Goal: Information Seeking & Learning: Learn about a topic

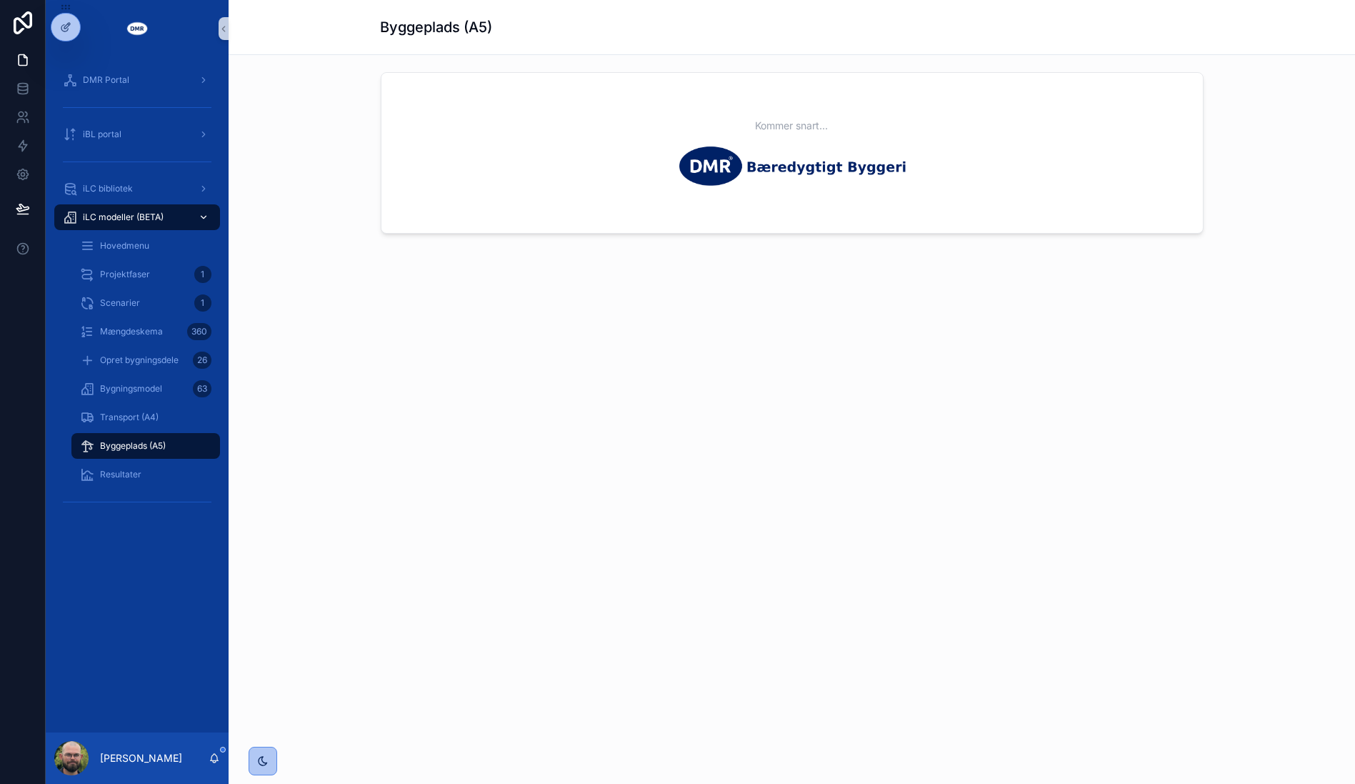
click at [104, 208] on div "iLC modeller (BETA)" at bounding box center [137, 217] width 149 height 23
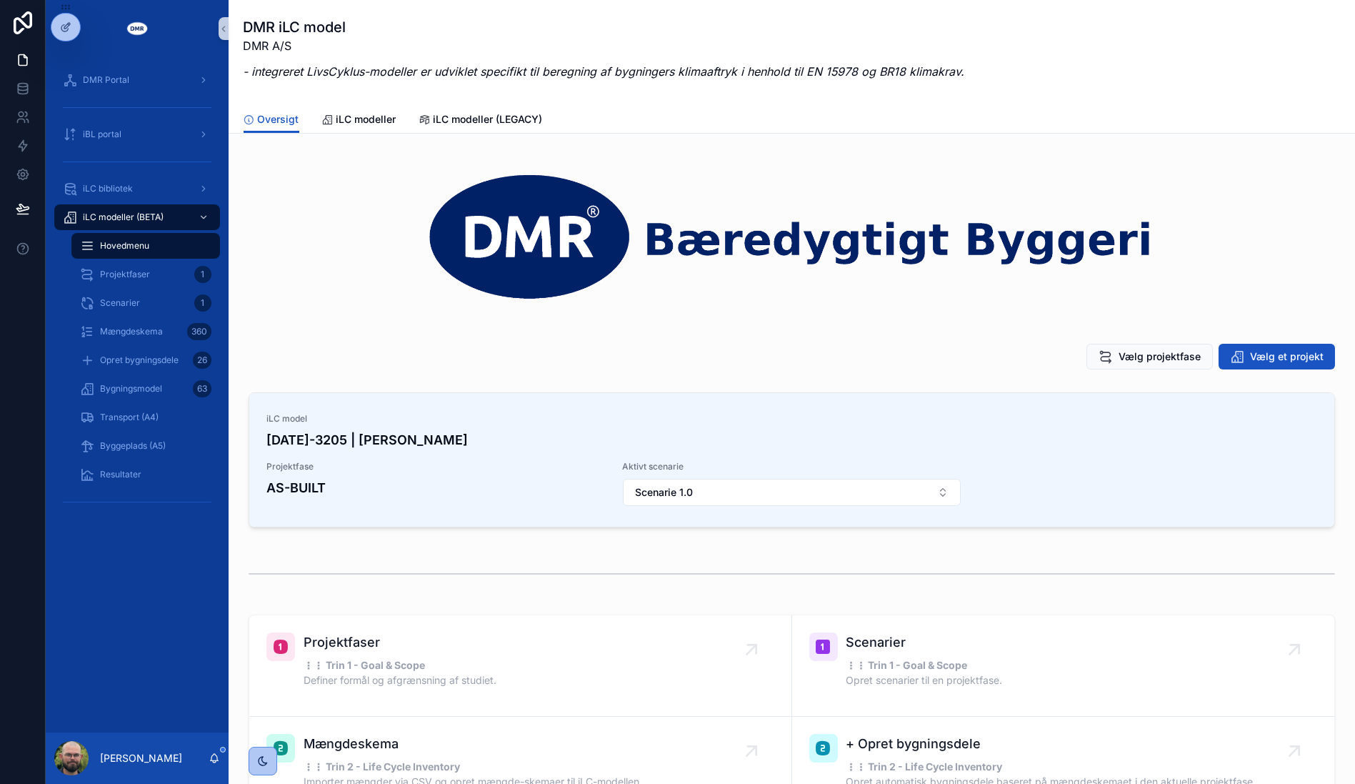
click at [173, 566] on div "DMR Portal iBL portal iLC bibliotek iLC modeller (BETA) Hovedmenu Projektfaser …" at bounding box center [137, 394] width 183 height 675
click at [160, 383] on span "Bygningsmodel" at bounding box center [131, 388] width 62 height 11
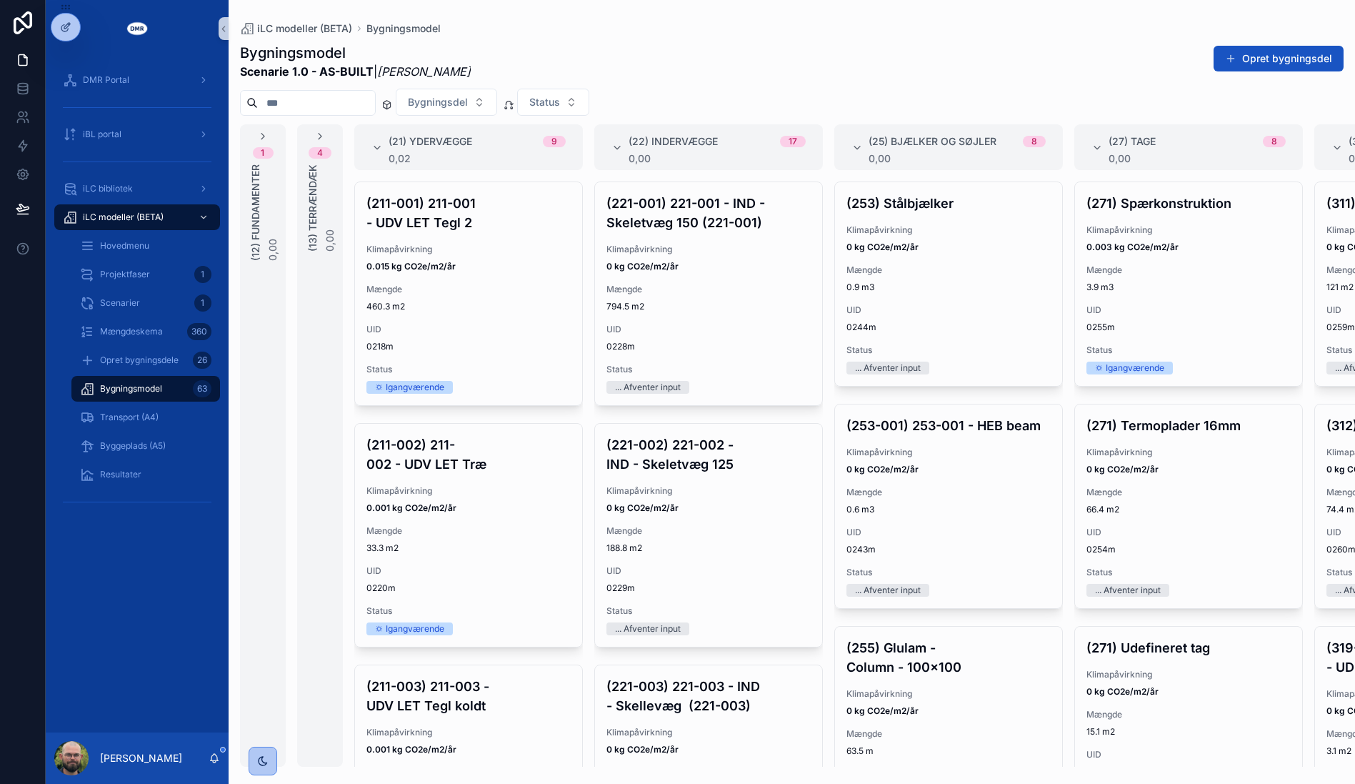
click at [318, 463] on div "4 (13) Terrændæk 0,00" at bounding box center [320, 445] width 46 height 642
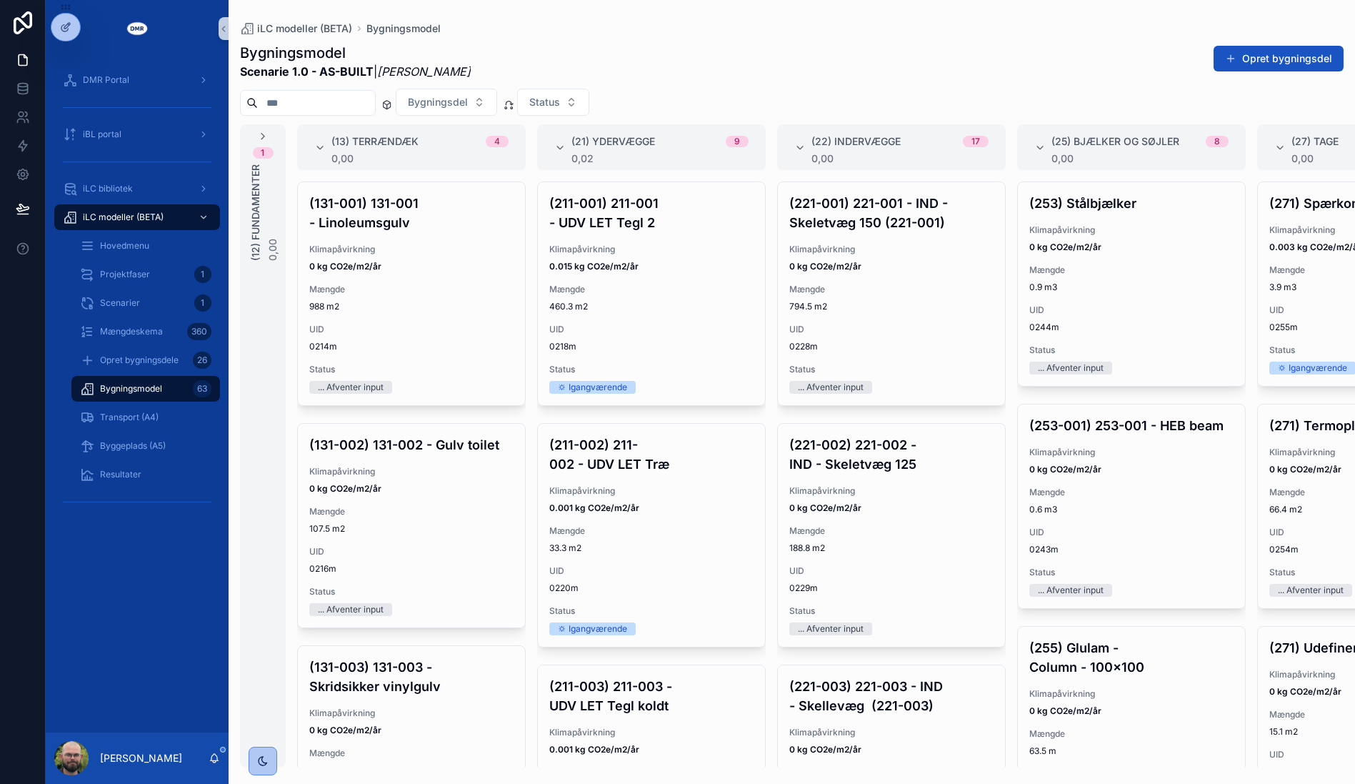
click at [253, 437] on div "1 (12) Fundamenter 0,00" at bounding box center [263, 445] width 46 height 642
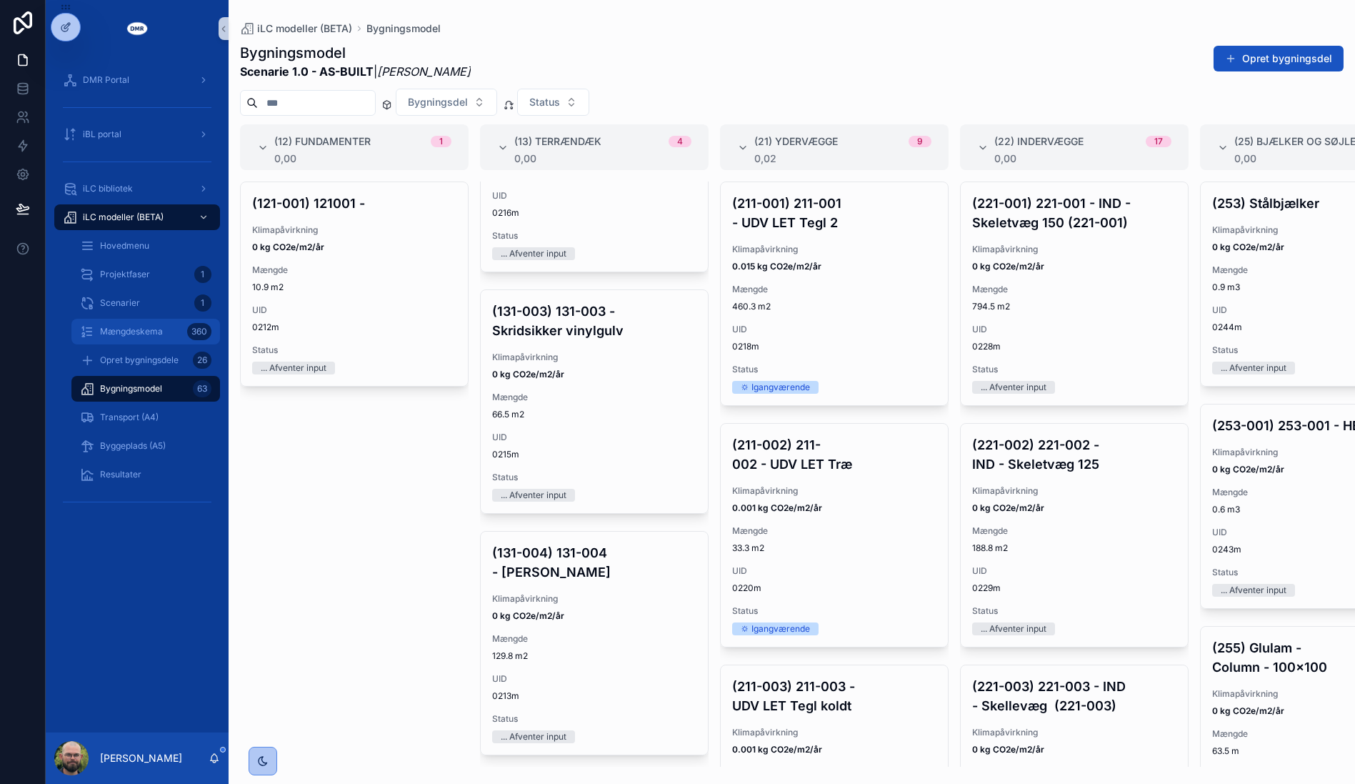
click at [170, 337] on div "Mængdeskema 360" at bounding box center [145, 331] width 131 height 23
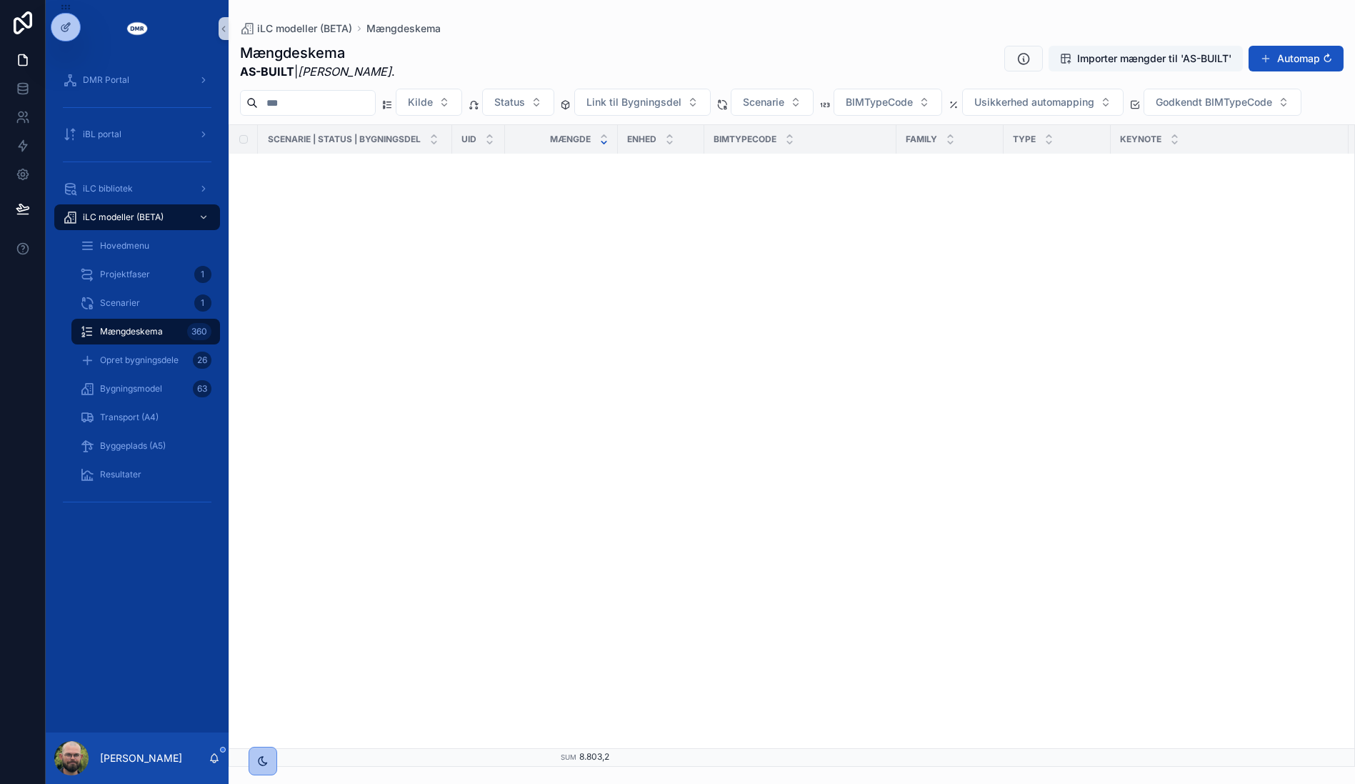
scroll to position [5657, 0]
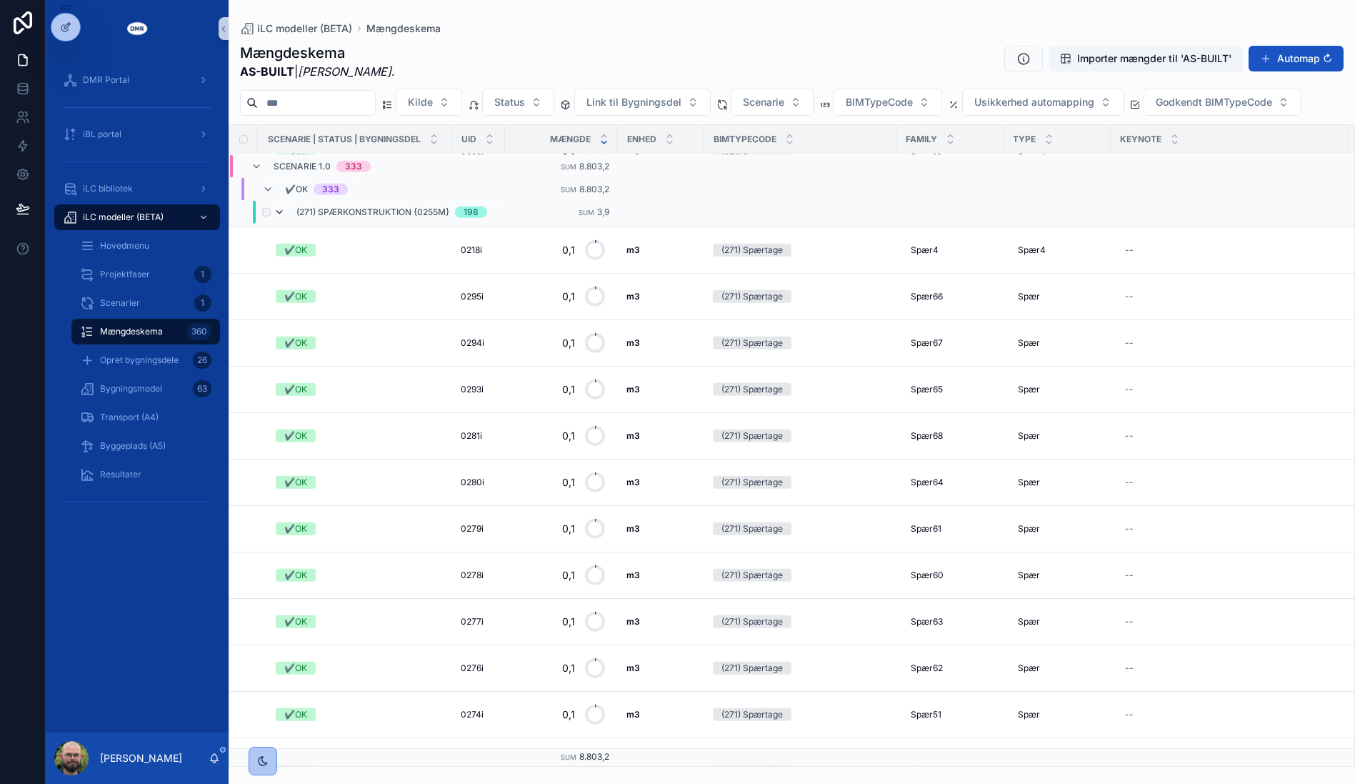
click at [280, 207] on icon "scrollable content" at bounding box center [279, 211] width 11 height 11
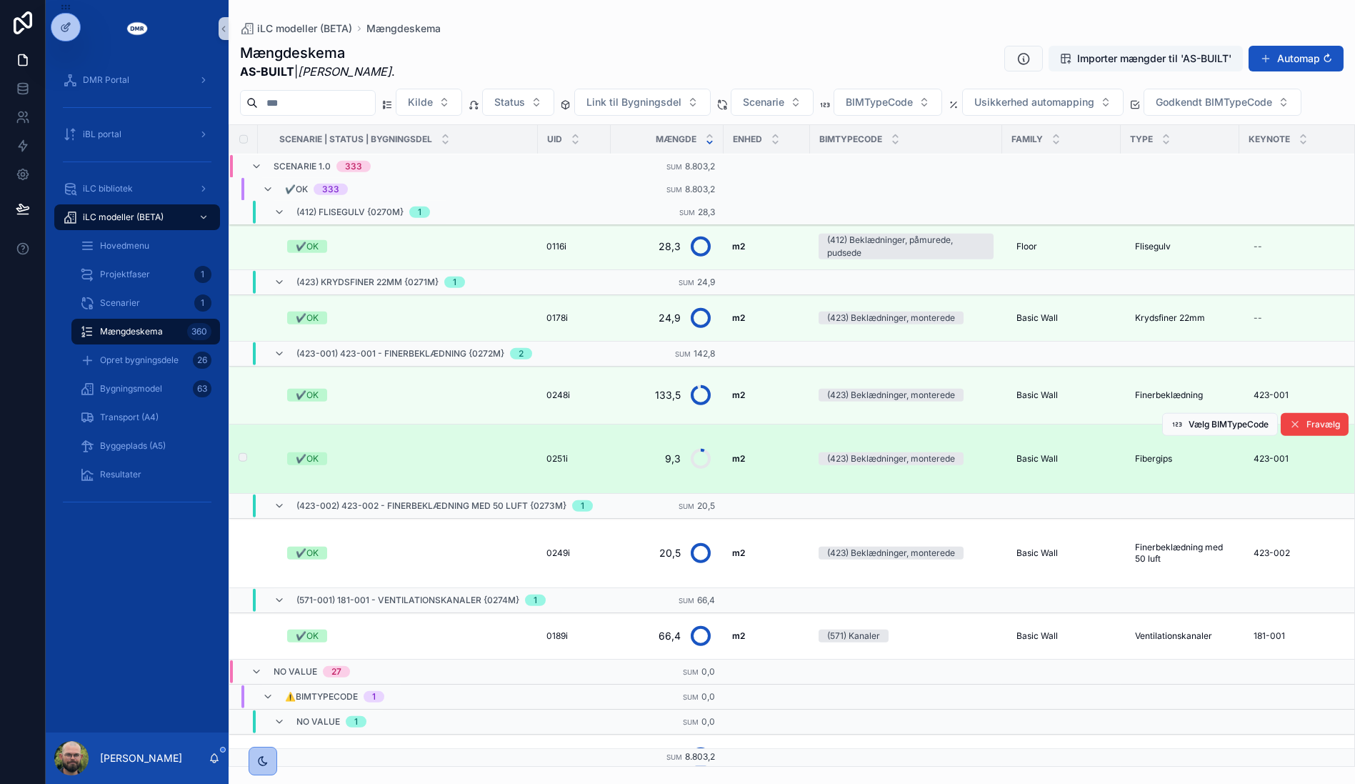
scroll to position [9494, 0]
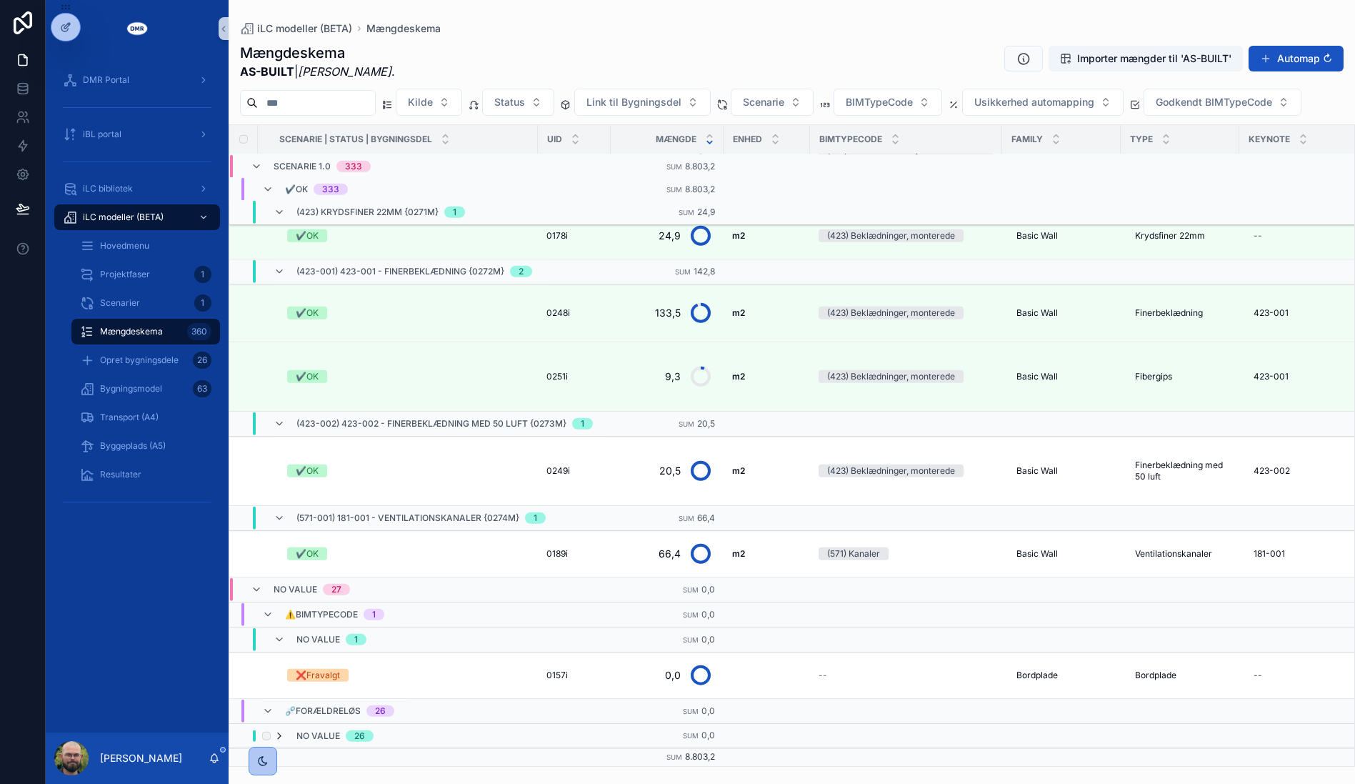
click at [279, 730] on icon "scrollable content" at bounding box center [279, 735] width 11 height 11
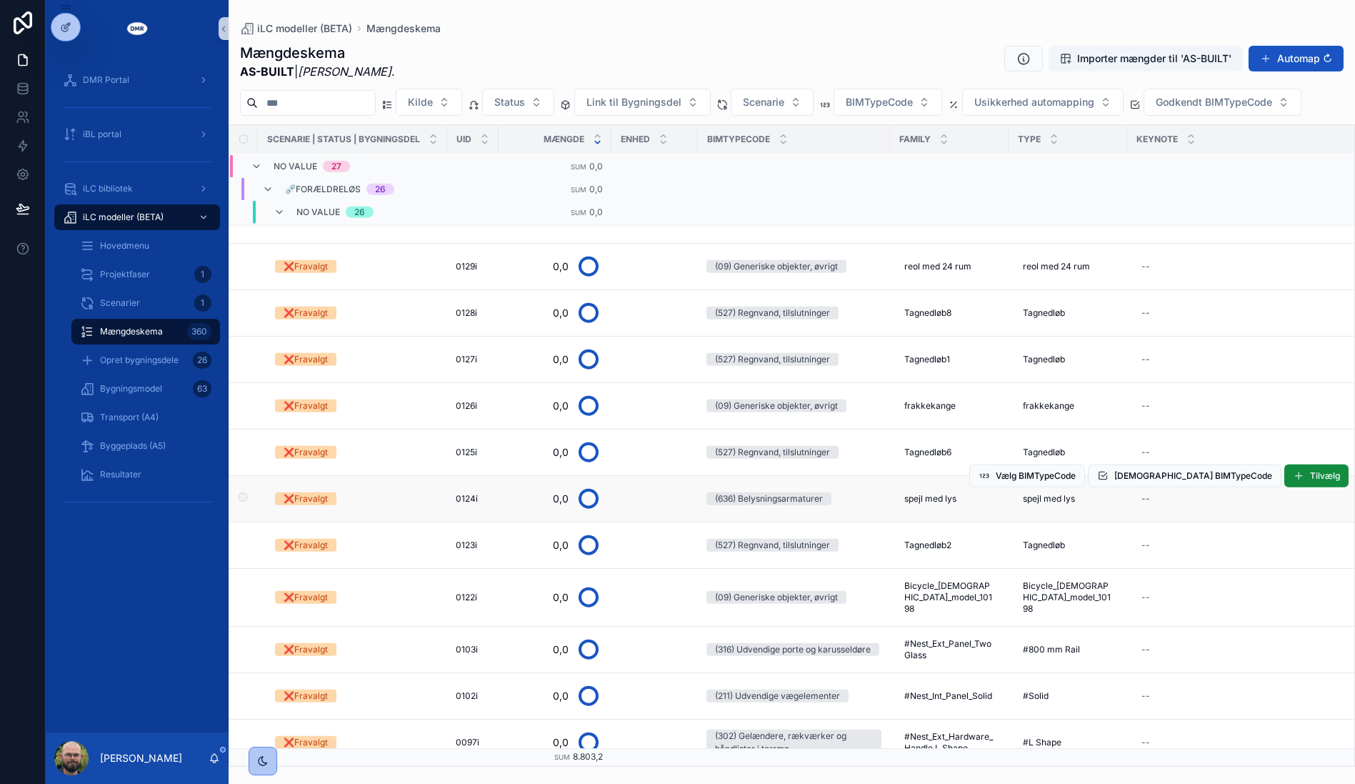
scroll to position [11022, 0]
